Goal: Communication & Community: Answer question/provide support

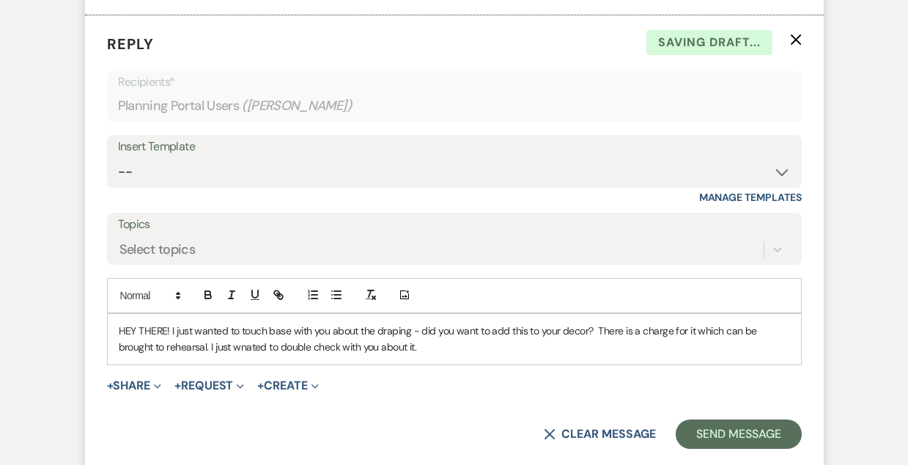
click at [207, 346] on p "HEY THERE! I just wanted to touch base with you about the draping - did you wan…" at bounding box center [454, 338] width 671 height 33
click at [401, 344] on p "HEY THERE! I just wanted to touch base with you about the draping - did you wan…" at bounding box center [454, 338] width 671 height 33
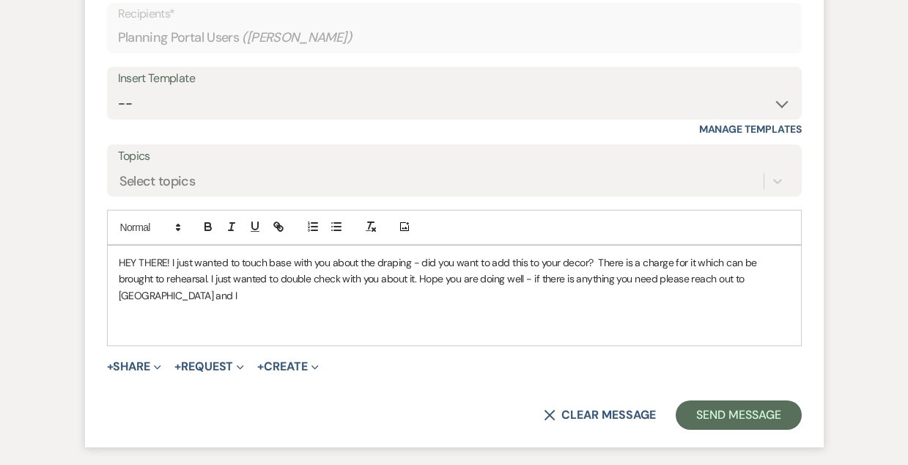
scroll to position [935, 0]
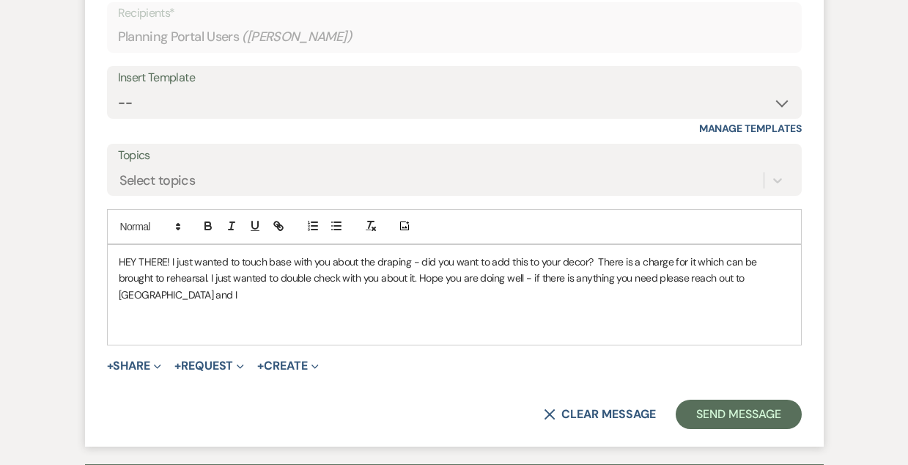
click at [410, 265] on p "HEY THERE! I just wanted to touch base with you about the draping - did you wan…" at bounding box center [454, 278] width 671 height 49
click at [764, 260] on p "HEY THERE! I just wanted to touch base with you about the draping inside of the…" at bounding box center [454, 278] width 671 height 49
click at [556, 301] on p "HEY THERE! I just wanted to touch base with you about the draping inside of the…" at bounding box center [454, 278] width 671 height 49
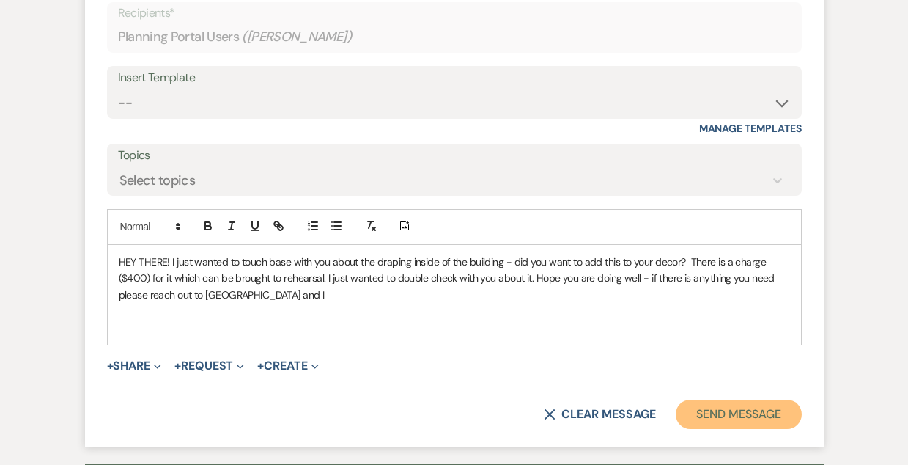
click at [737, 410] on button "Send Message" at bounding box center [738, 413] width 125 height 29
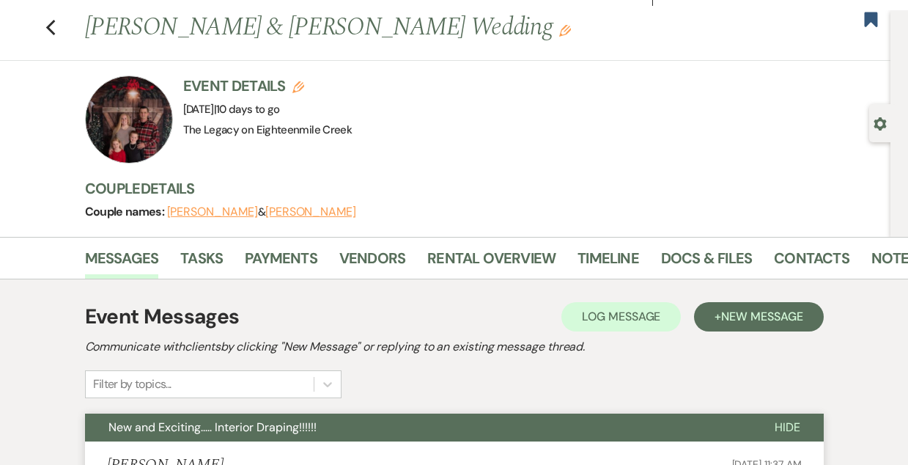
scroll to position [0, 0]
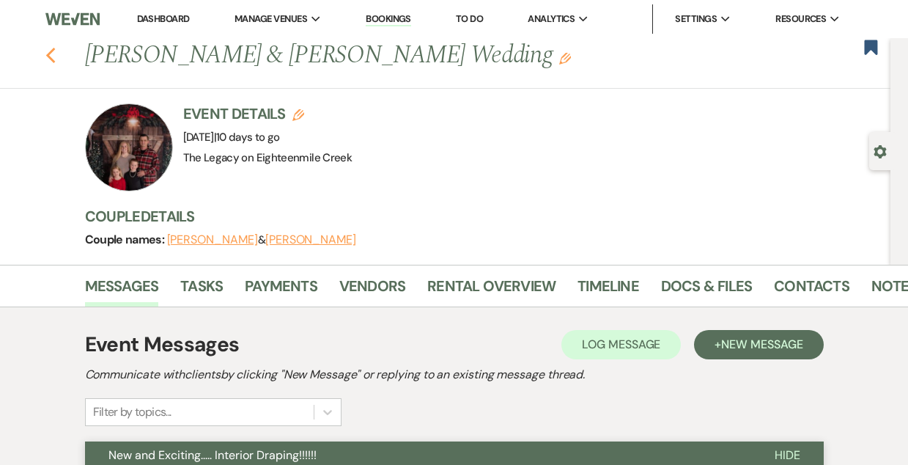
click at [49, 55] on icon "Previous" at bounding box center [50, 56] width 11 height 18
